Goal: Task Accomplishment & Management: Complete application form

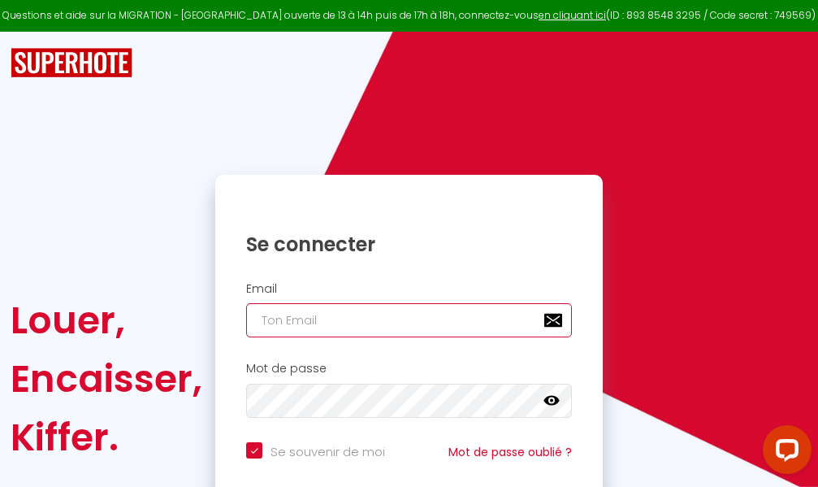
click at [449, 319] on input "email" at bounding box center [409, 320] width 326 height 34
type input "m"
checkbox input "true"
type input "ma"
checkbox input "true"
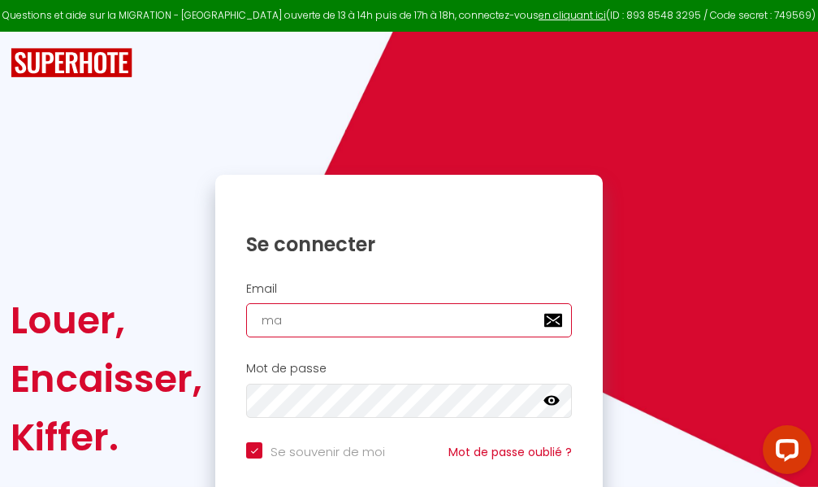
type input "mar"
checkbox input "true"
type input "marc"
checkbox input "true"
type input "marcd"
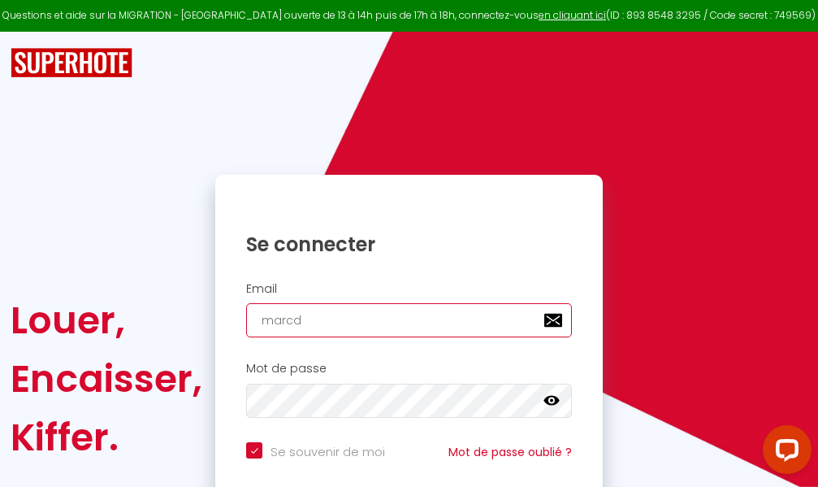
checkbox input "true"
type input "marcdp"
checkbox input "true"
type input "marcdpo"
checkbox input "true"
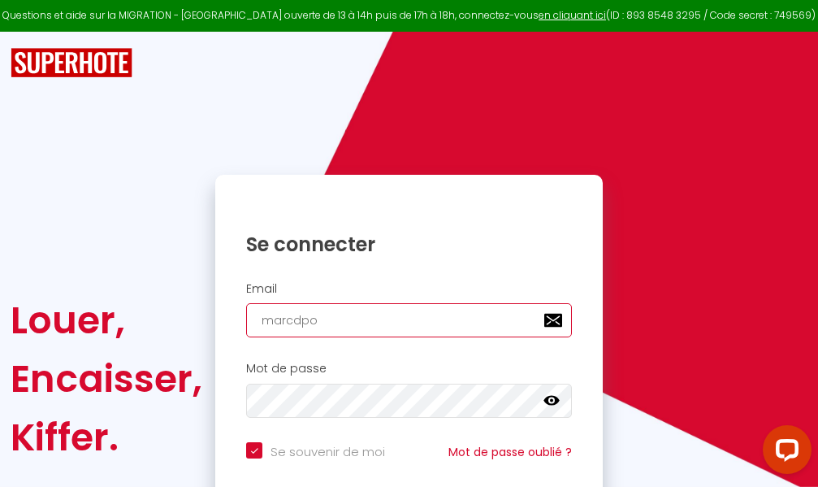
type input "marcdpoz"
checkbox input "true"
type input "marcdpoz."
checkbox input "true"
type input "marcdpoz.l"
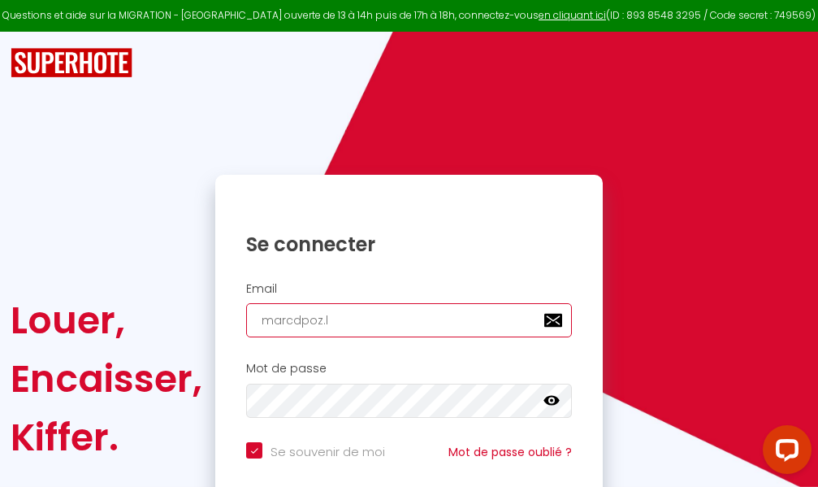
checkbox input "true"
type input "marcdpoz.lo"
checkbox input "true"
type input "marcdpoz.loc"
checkbox input "true"
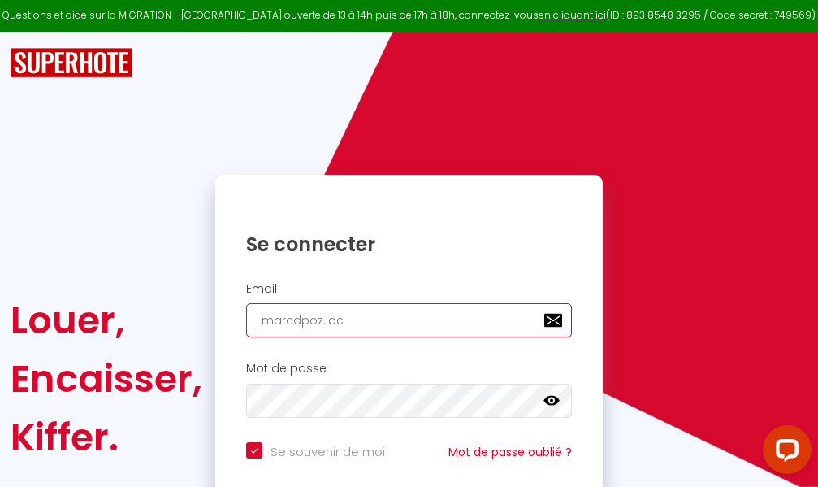
type input "marcdpoz.loca"
checkbox input "true"
type input "marcdpoz.locat"
checkbox input "true"
type input "marcdpoz.locati"
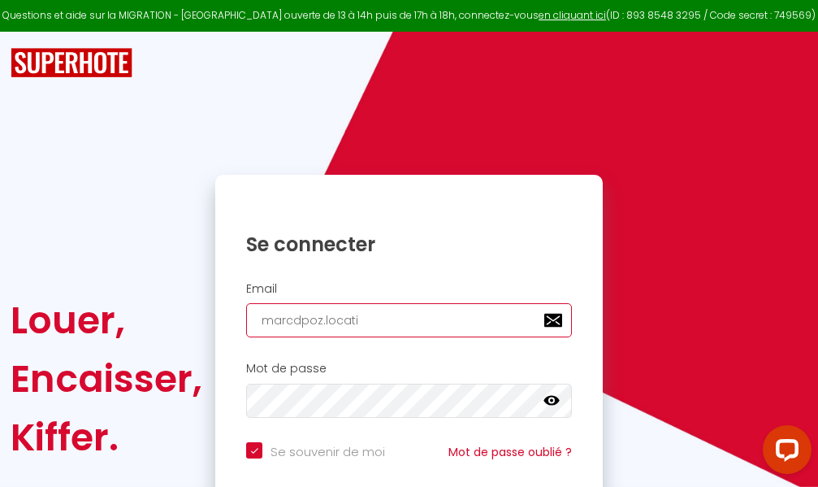
checkbox input "true"
type input "marcdpoz.locatio"
checkbox input "true"
type input "marcdpoz.location"
checkbox input "true"
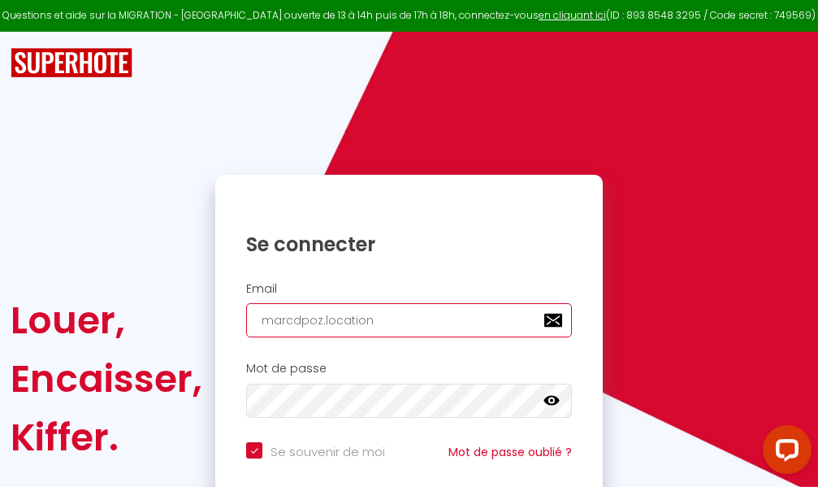
type input "marcdpoz.location@"
checkbox input "true"
type input "marcdpoz.location@g"
checkbox input "true"
type input "marcdpoz.location@gm"
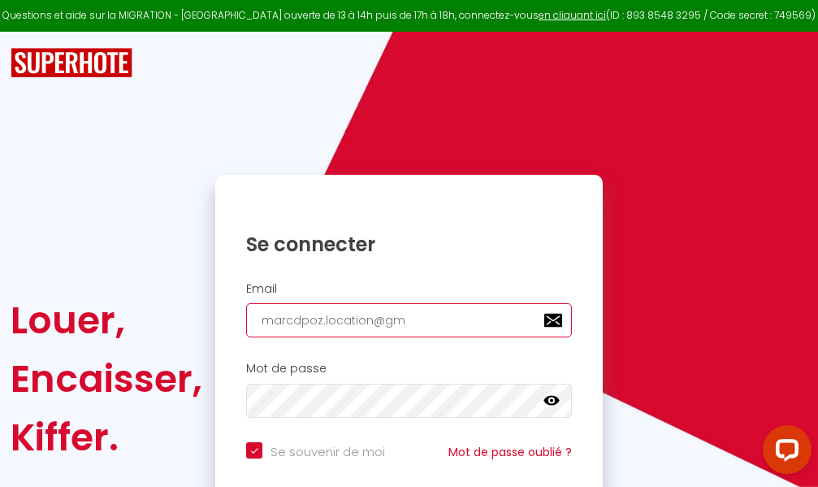
checkbox input "true"
type input "marcdpoz.location@gma"
checkbox input "true"
type input "marcdpoz.location@gmai"
checkbox input "true"
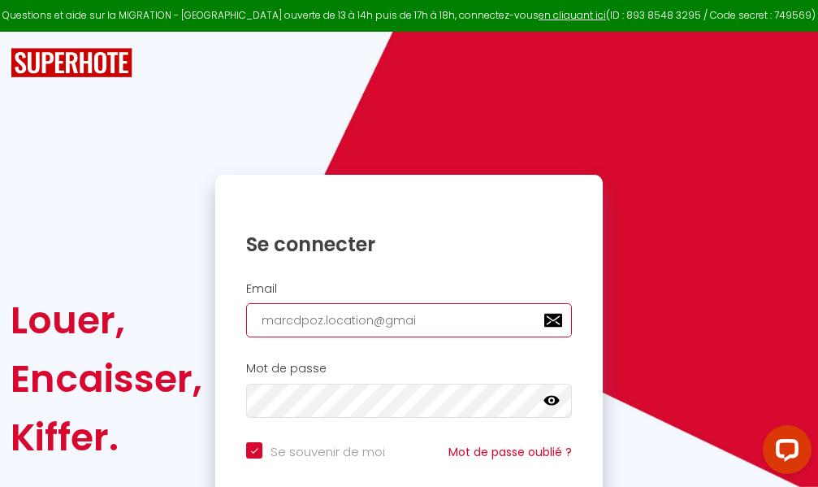
type input "[EMAIL_ADDRESS]"
checkbox input "true"
type input "[EMAIL_ADDRESS]."
checkbox input "true"
type input "marcdpoz.location@gmail.c"
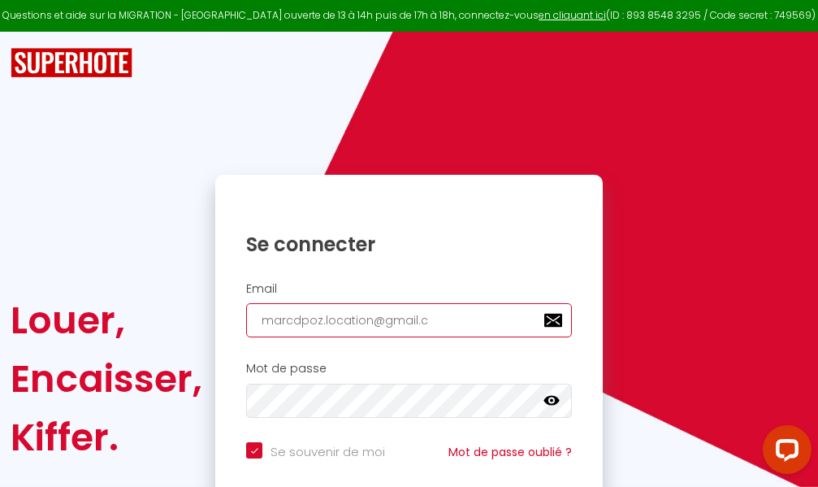
checkbox input "true"
type input "[EMAIL_ADDRESS][DOMAIN_NAME]"
checkbox input "true"
type input "[EMAIL_ADDRESS][DOMAIN_NAME]"
checkbox input "true"
